Goal: Communication & Community: Answer question/provide support

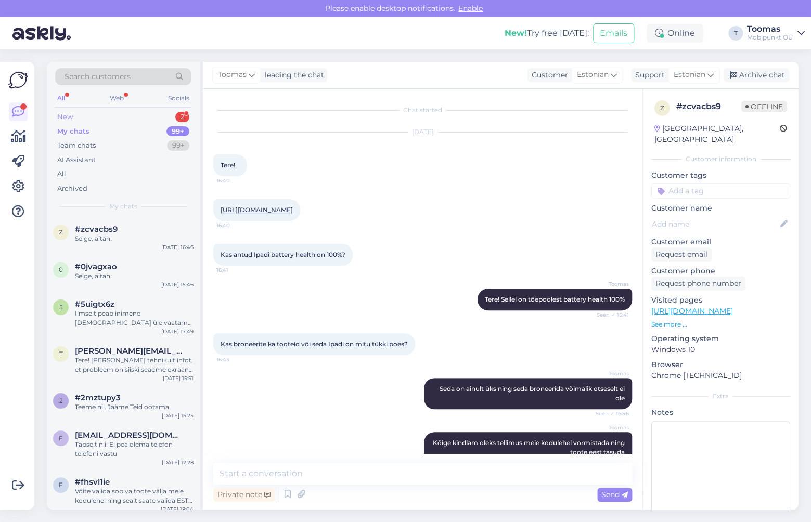
drag, startPoint x: 0, startPoint y: 0, endPoint x: 157, endPoint y: 122, distance: 198.3
click at [157, 122] on div "New 2" at bounding box center [123, 117] width 136 height 15
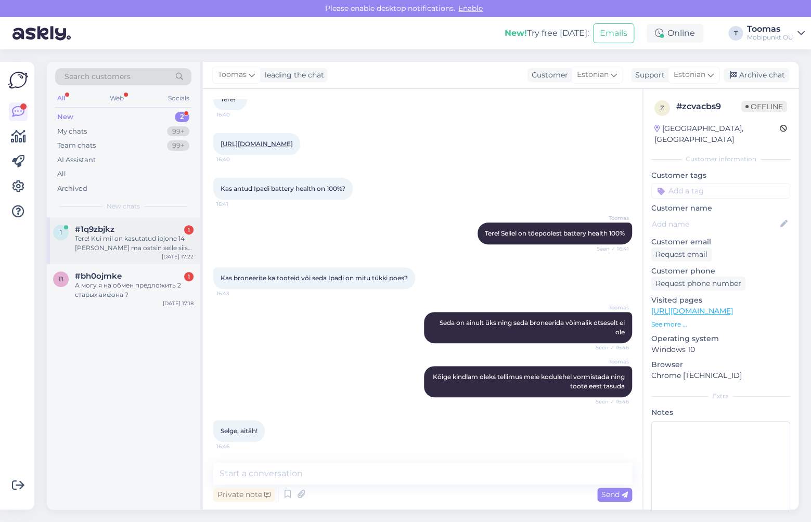
click at [144, 240] on div "Tere! Kui mil on kasutatud ipjone 14 [PERSON_NAME] ma ostsin selle siis ma [PER…" at bounding box center [134, 243] width 119 height 19
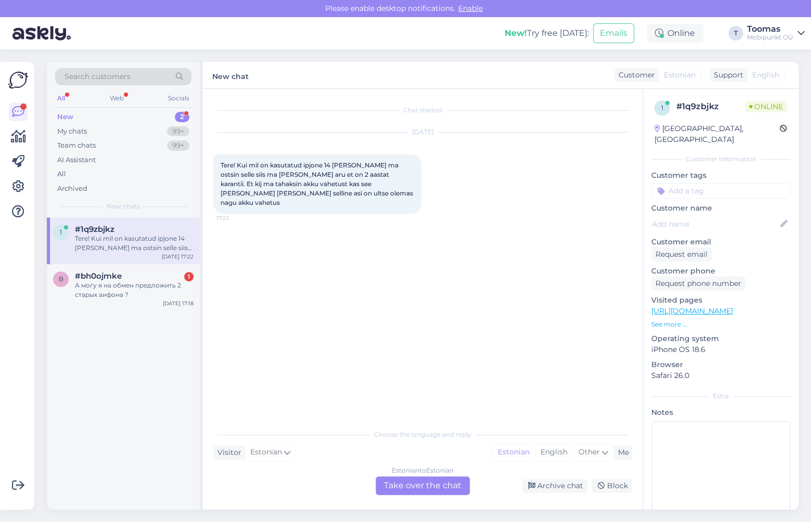
scroll to position [0, 0]
click at [413, 482] on div "Estonian to Estonian Take over the chat" at bounding box center [423, 485] width 94 height 19
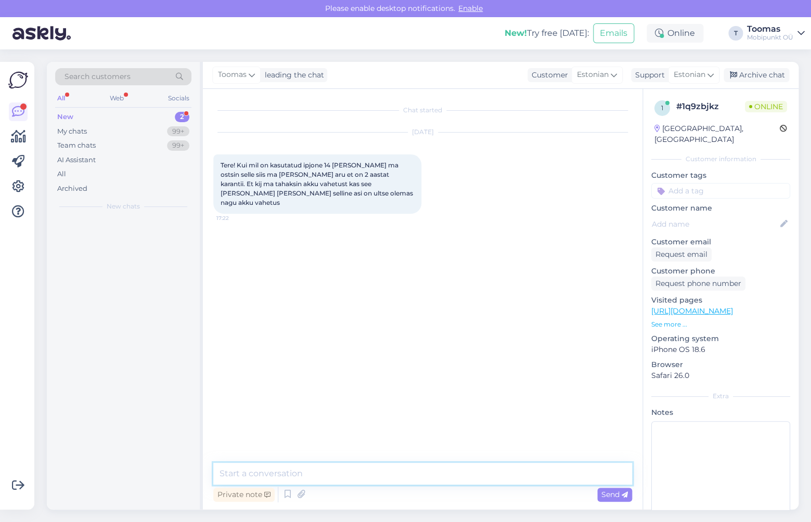
click at [412, 482] on textarea at bounding box center [422, 474] width 419 height 22
type textarea "Tere"
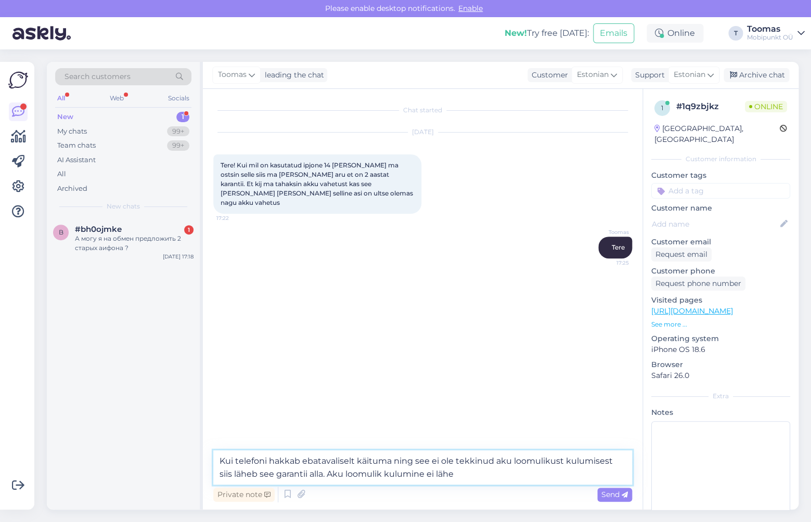
type textarea "Kui telefoni hakkab ebatavaliselt käituma ning see ei ole tekkinud aku loomulik…"
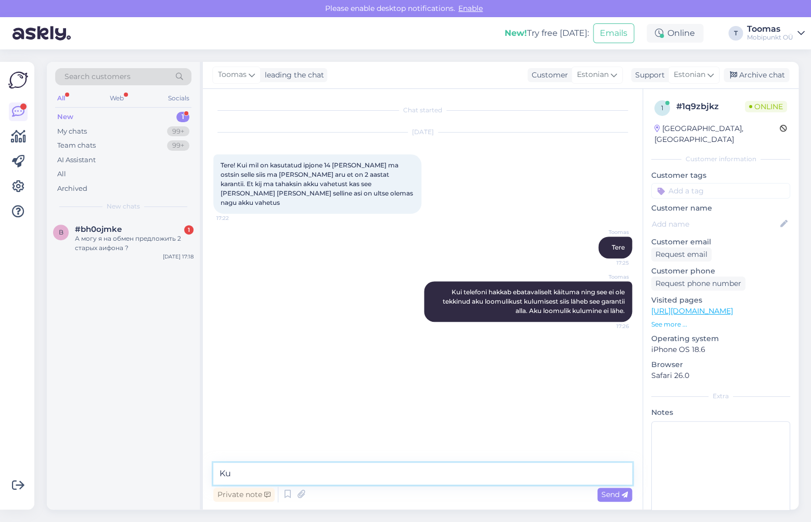
type textarea "K"
type textarea "[PERSON_NAME] on võimalik teostada ka tasulist aku vahetust."
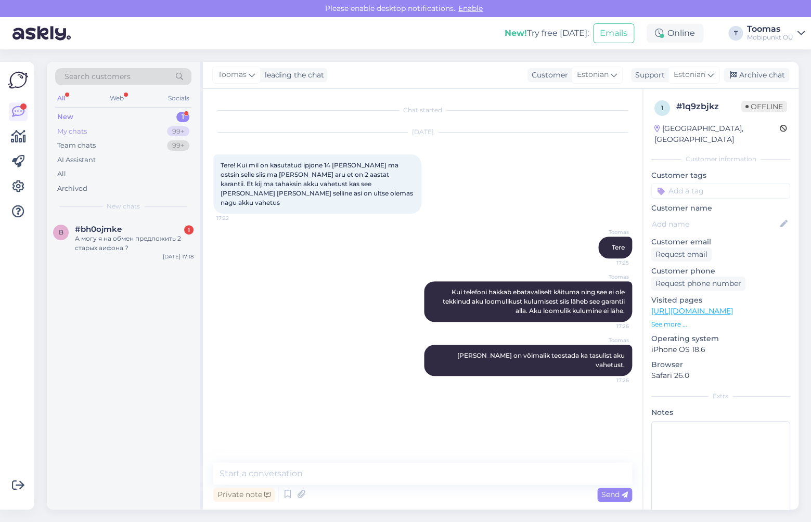
click at [146, 136] on div "My chats 99+" at bounding box center [123, 131] width 136 height 15
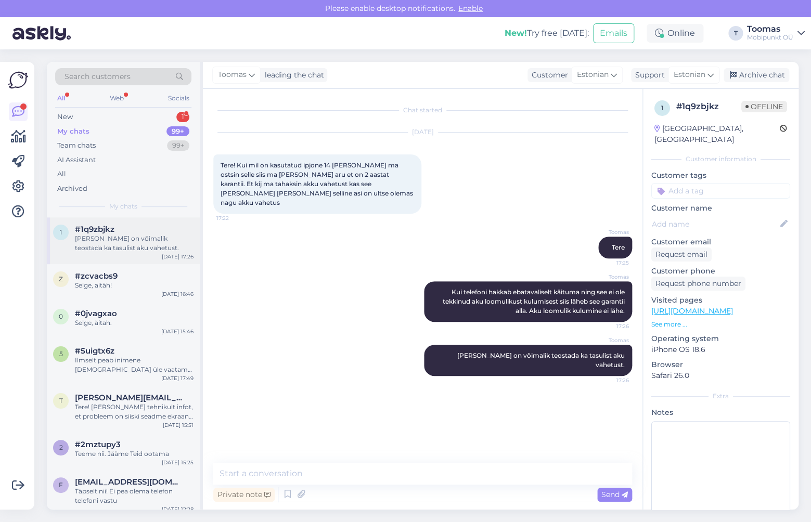
click at [129, 241] on div "[PERSON_NAME] on võimalik teostada ka tasulist aku vahetust." at bounding box center [134, 243] width 119 height 19
click at [496, 162] on div "[DATE] Tere! Kui mil on kasutatud ipjone 14 [PERSON_NAME] ma ostsin selle siis …" at bounding box center [422, 173] width 419 height 104
